Goal: Find contact information: Find contact information

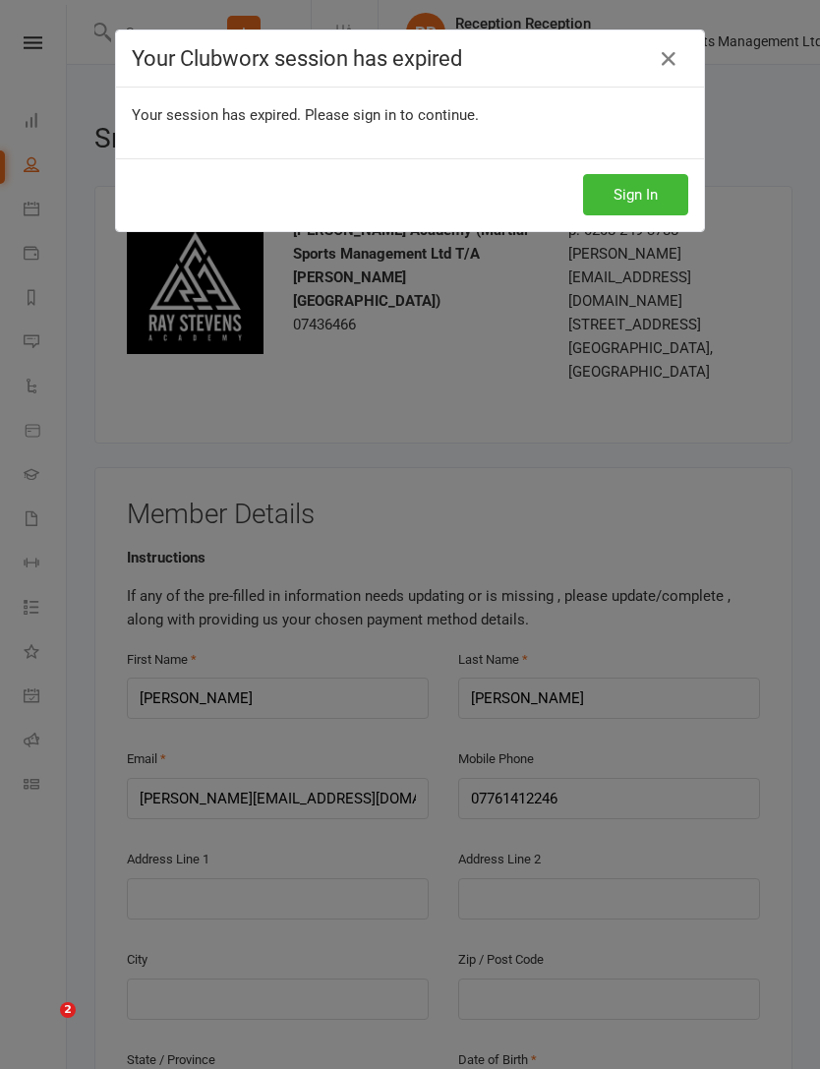
scroll to position [529, 0]
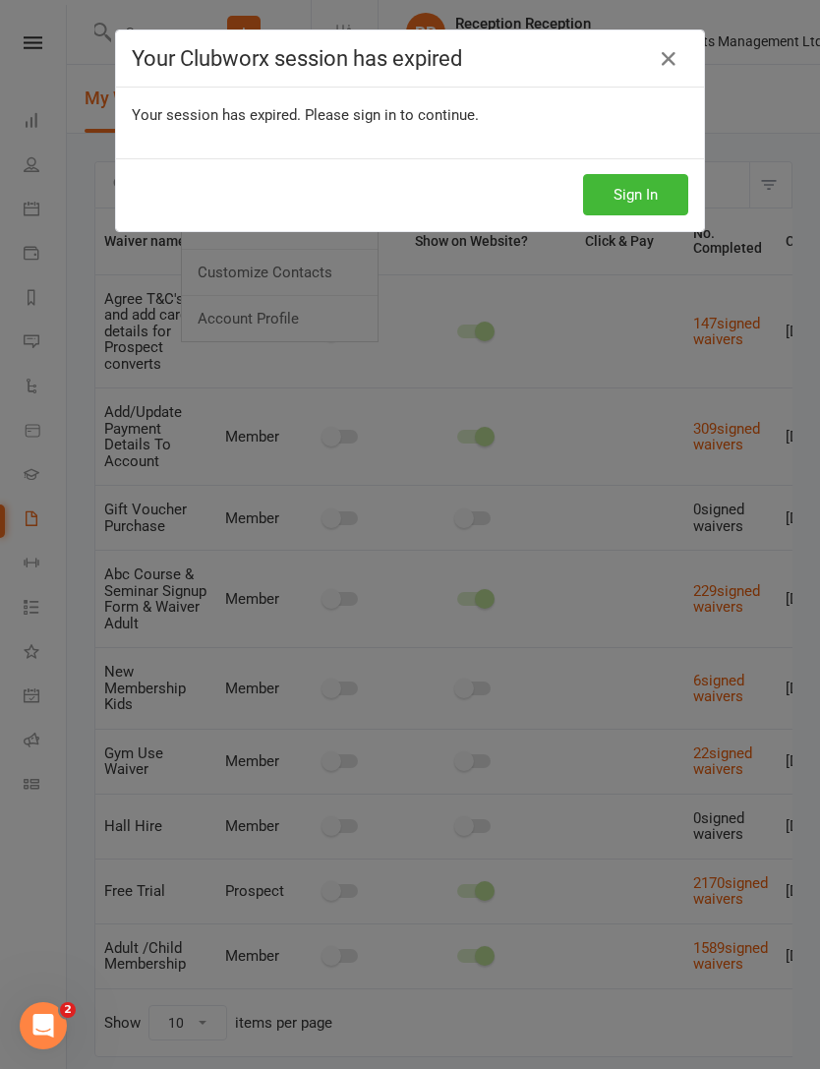
scroll to position [0, 2]
click at [637, 214] on button "Sign In" at bounding box center [635, 194] width 105 height 41
click at [633, 197] on button "Sign In" at bounding box center [635, 194] width 105 height 41
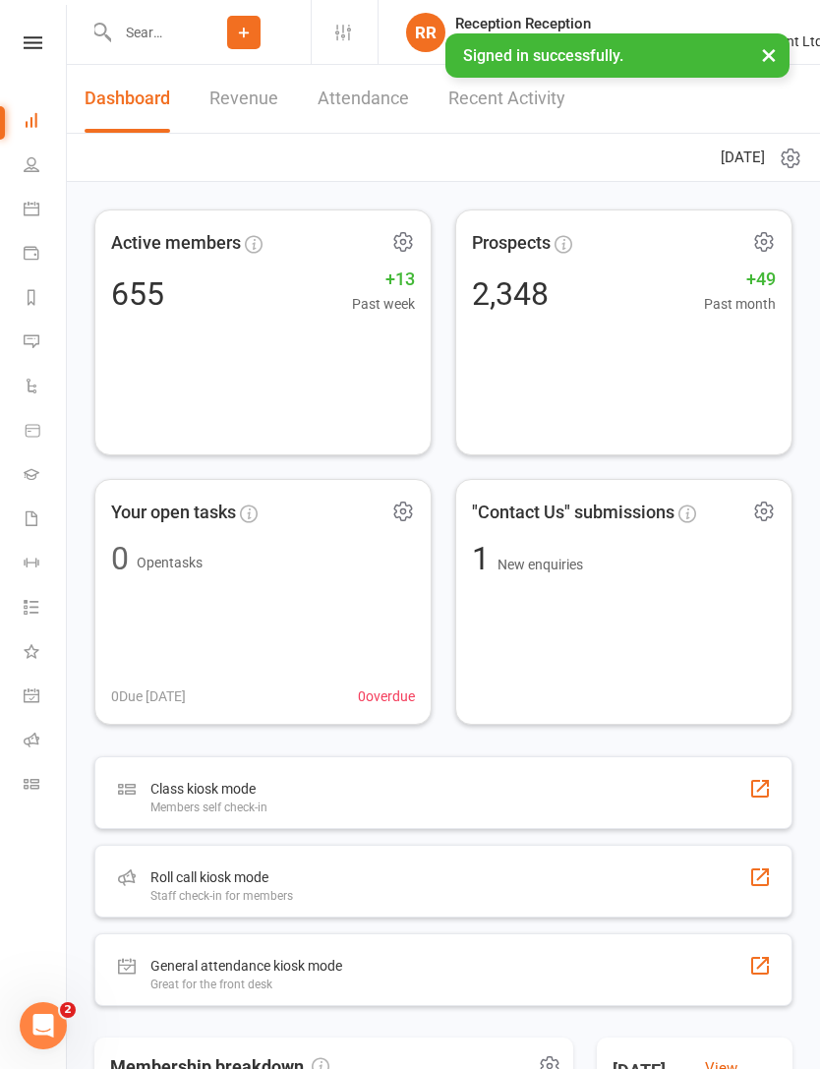
click at [26, 168] on icon at bounding box center [32, 164] width 16 height 16
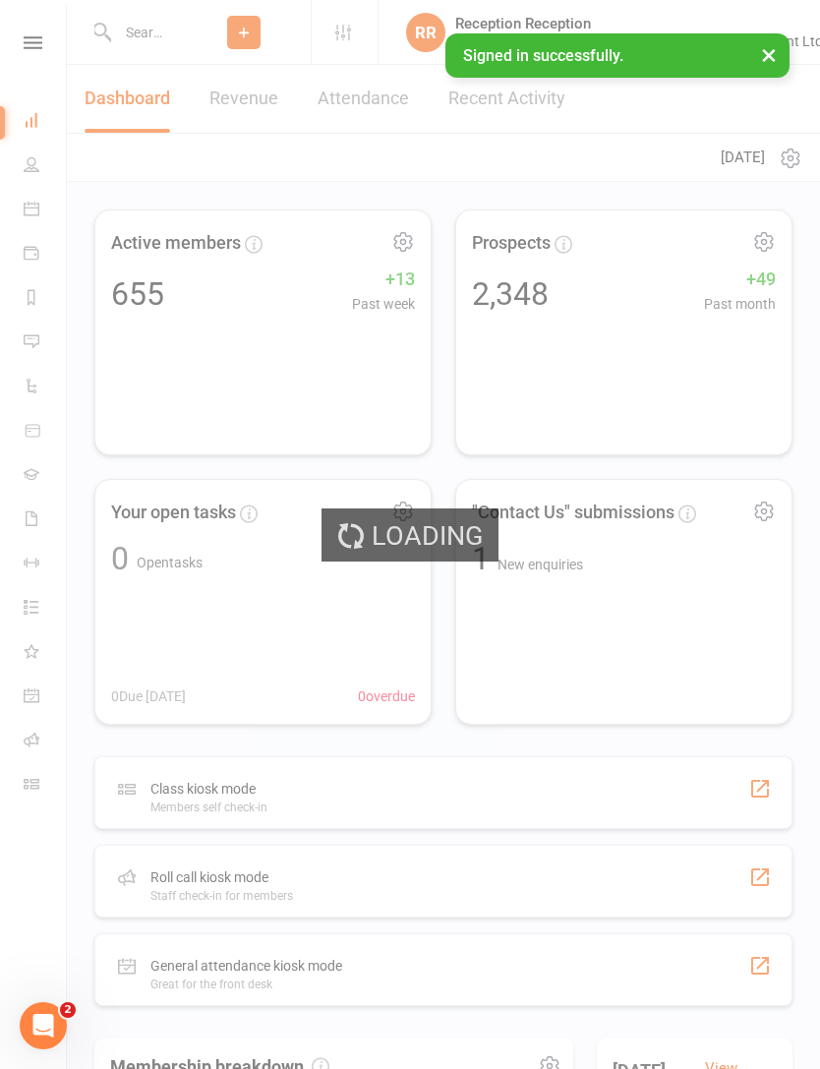
select select "100"
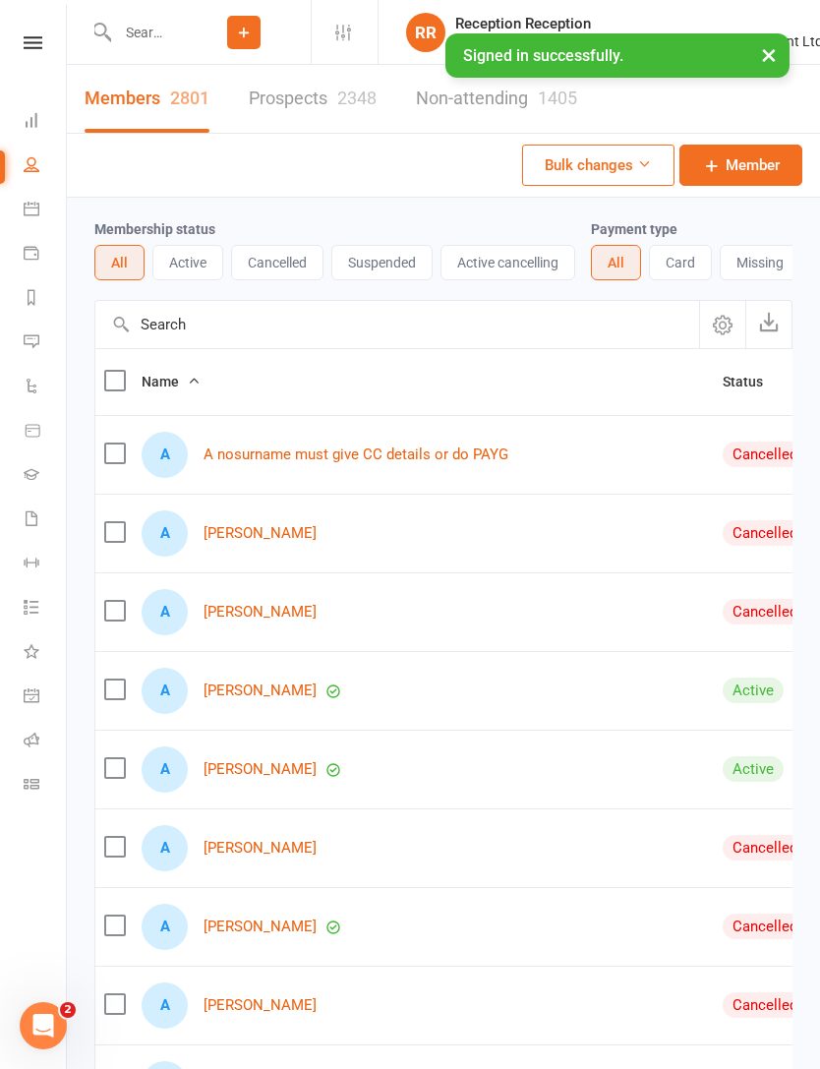
click at [148, 34] on input "text" at bounding box center [144, 33] width 66 height 28
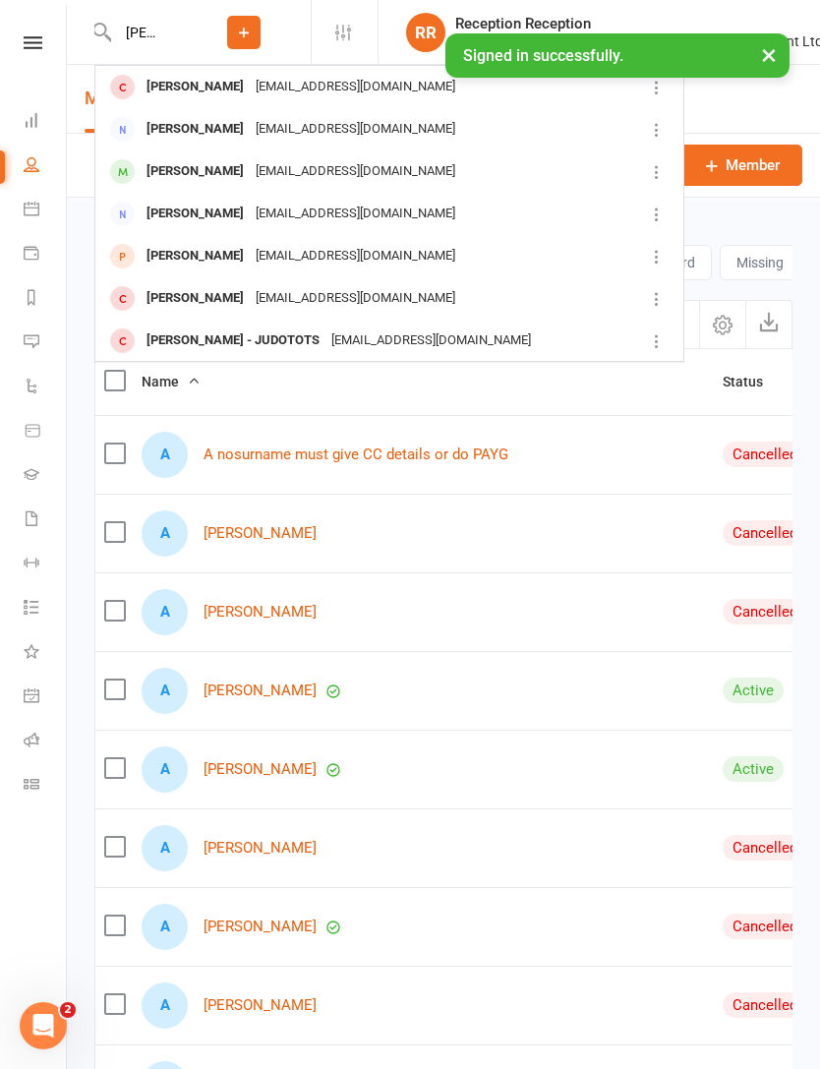
type input "[PERSON_NAME]"
click at [140, 178] on div at bounding box center [122, 171] width 36 height 32
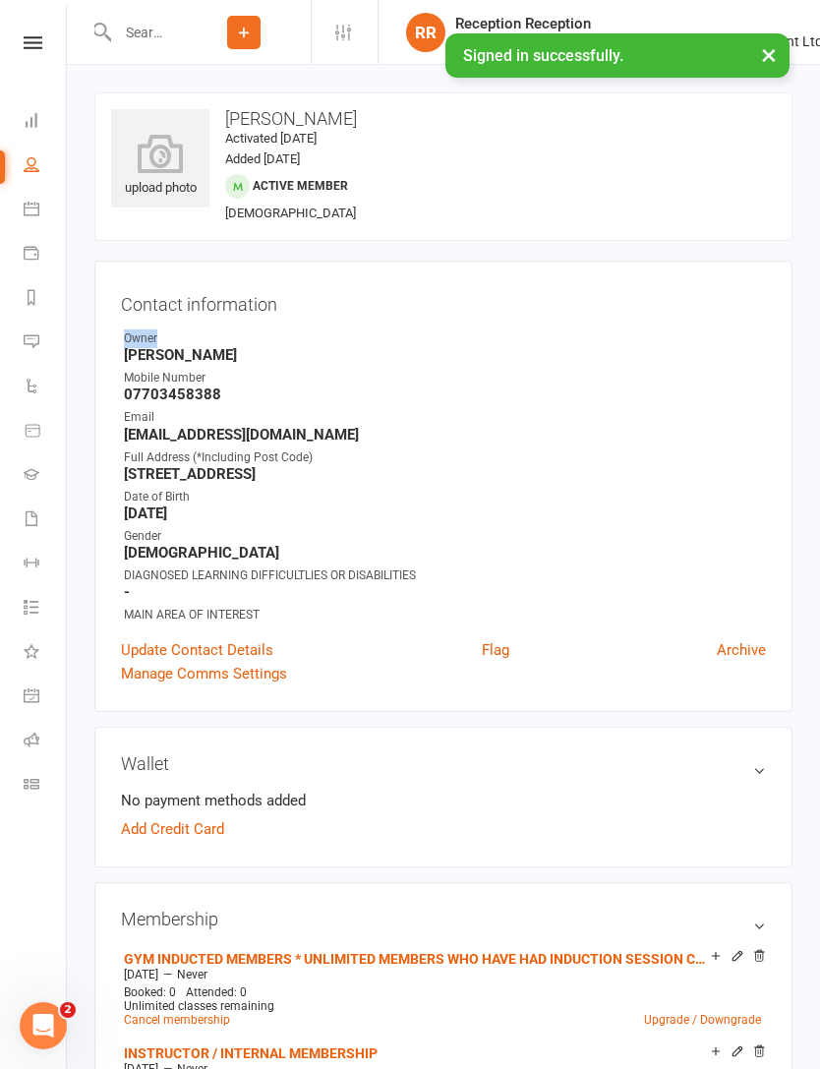
click at [178, 369] on div "Mobile Number" at bounding box center [445, 378] width 642 height 19
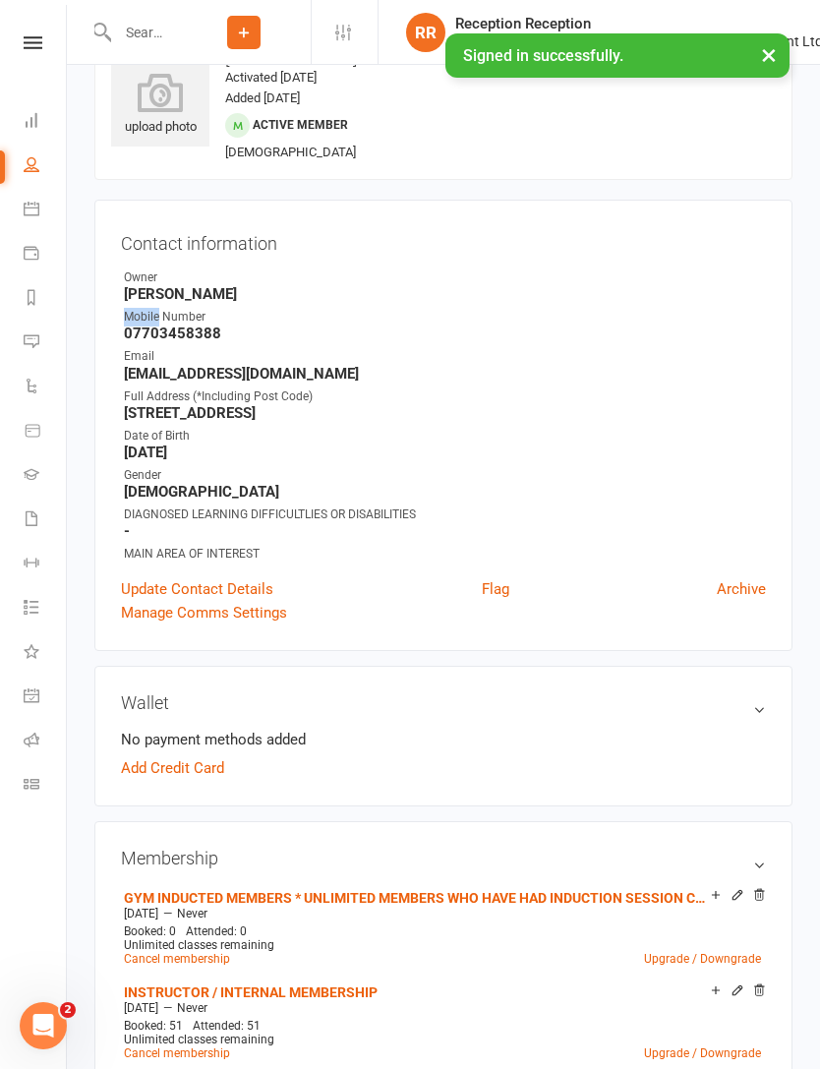
click at [698, 230] on h3 "Contact information" at bounding box center [443, 240] width 645 height 28
